Goal: Task Accomplishment & Management: Use online tool/utility

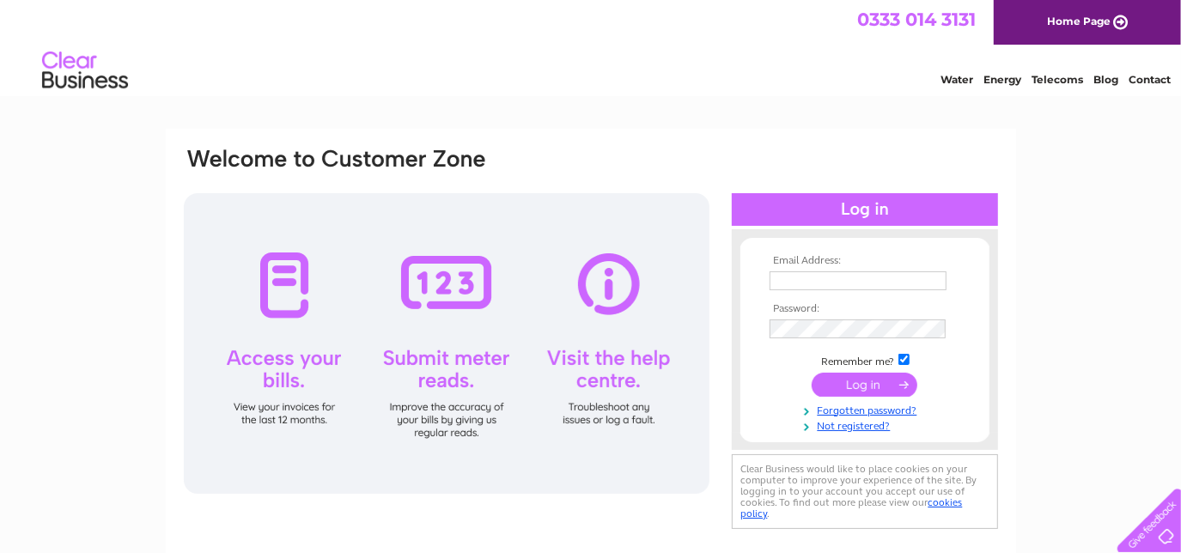
type input "[EMAIL_ADDRESS][DOMAIN_NAME]"
click at [840, 379] on input "submit" at bounding box center [865, 385] width 106 height 24
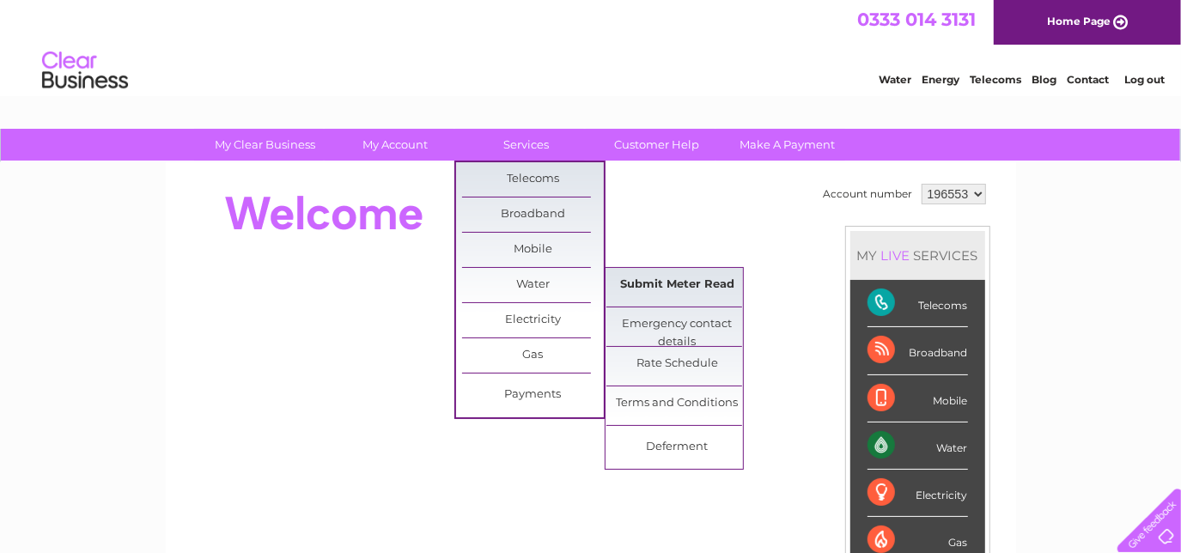
click at [700, 280] on link "Submit Meter Read" at bounding box center [677, 285] width 142 height 34
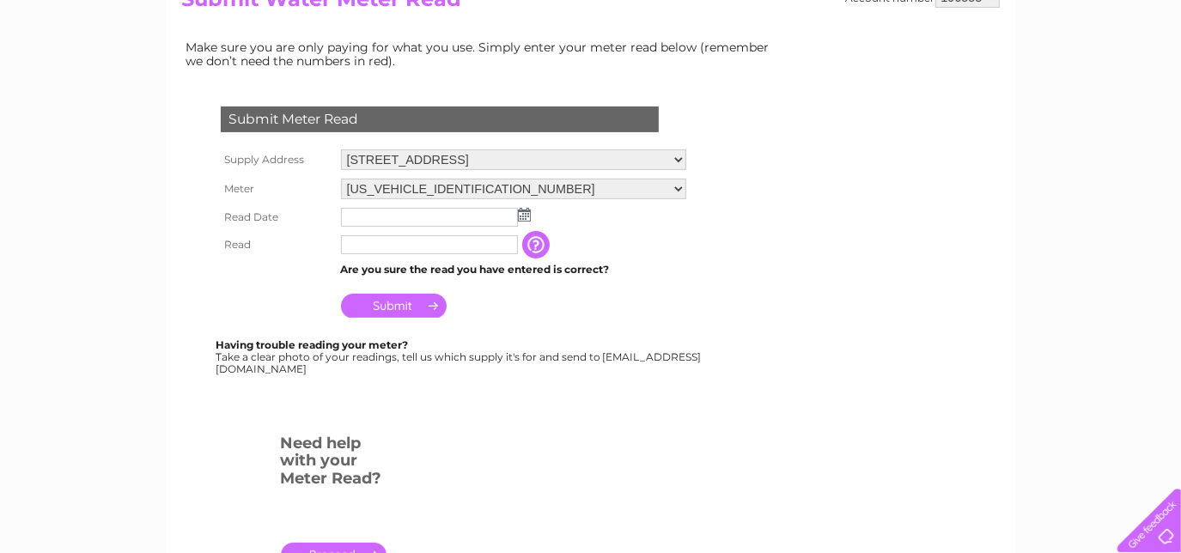
scroll to position [234, 0]
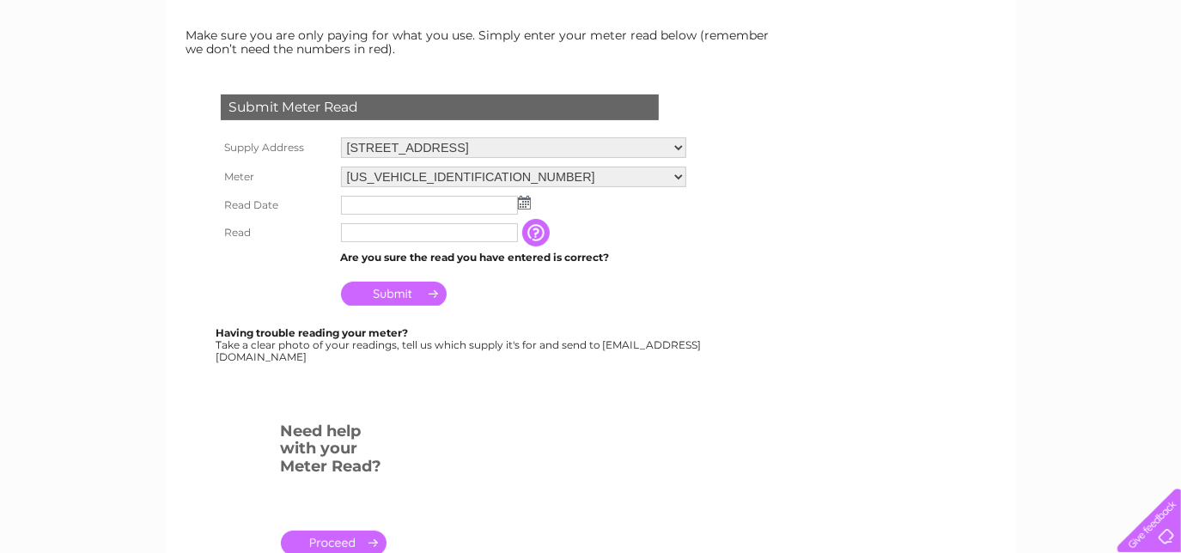
click at [525, 197] on img at bounding box center [524, 203] width 13 height 14
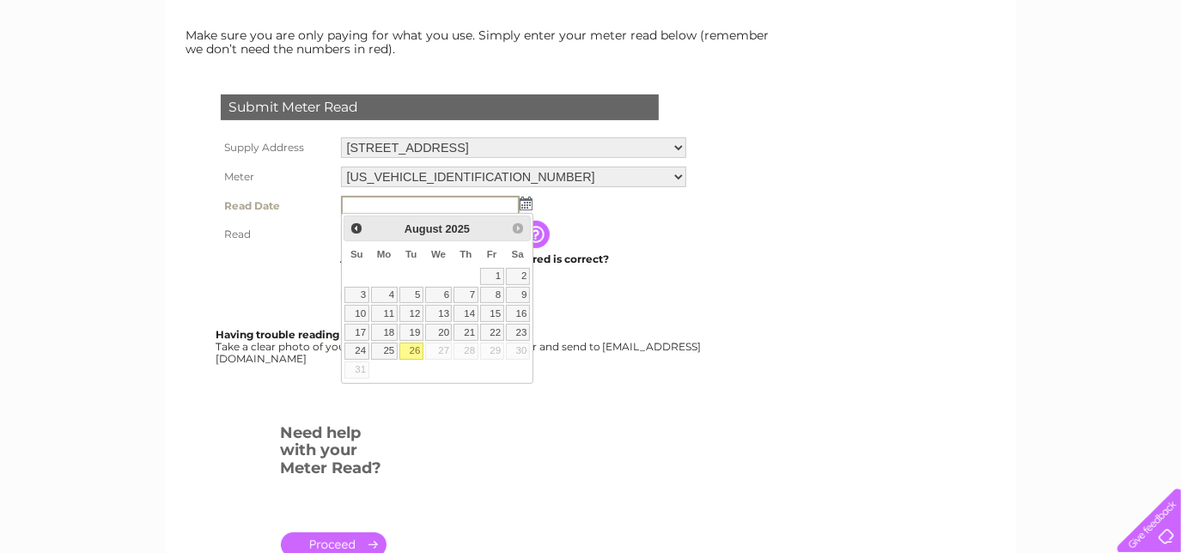
click at [423, 360] on link "26" at bounding box center [411, 351] width 24 height 17
type input "2025/08/26"
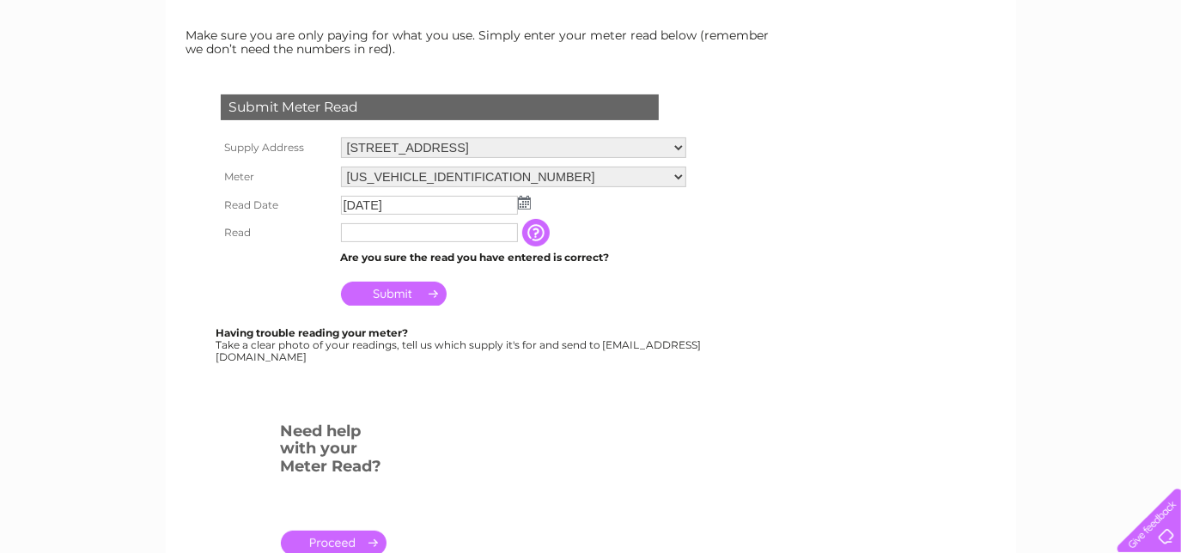
click at [403, 231] on input "text" at bounding box center [429, 232] width 177 height 19
type input "00369"
click at [391, 290] on input "Submit" at bounding box center [394, 295] width 106 height 24
